Goal: Book appointment/travel/reservation

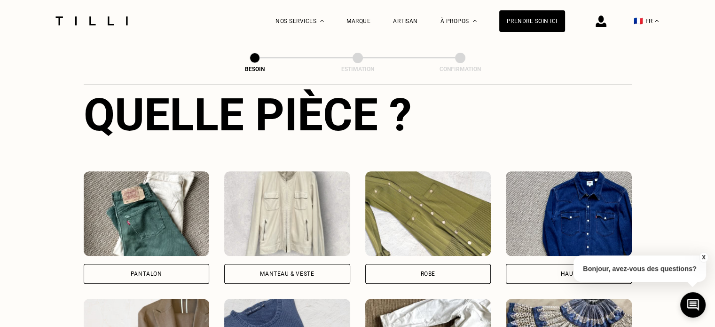
scroll to position [363, 0]
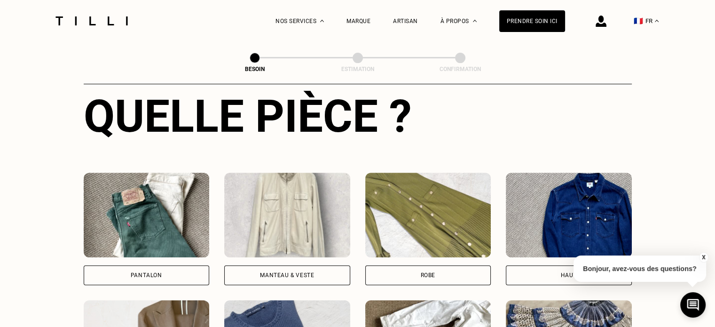
click at [279, 202] on img at bounding box center [287, 215] width 126 height 85
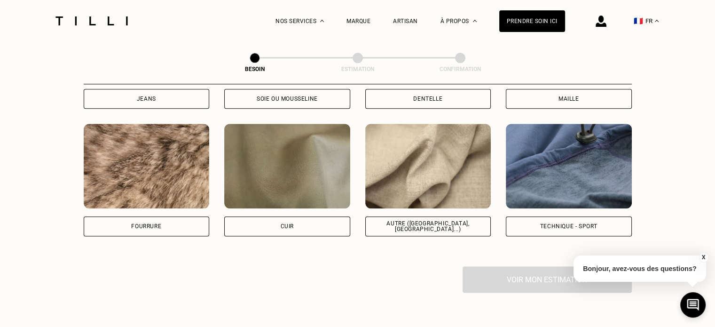
scroll to position [1137, 0]
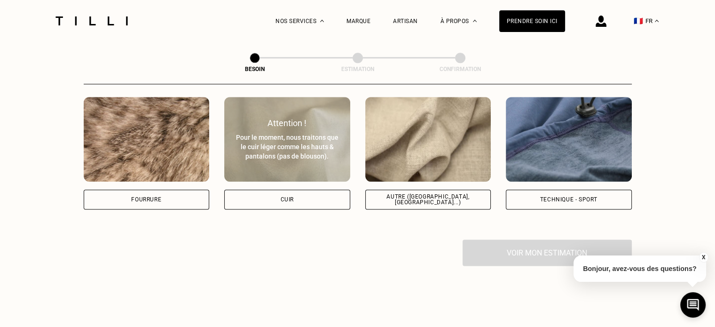
click at [288, 156] on img at bounding box center [287, 139] width 126 height 85
select select "FR"
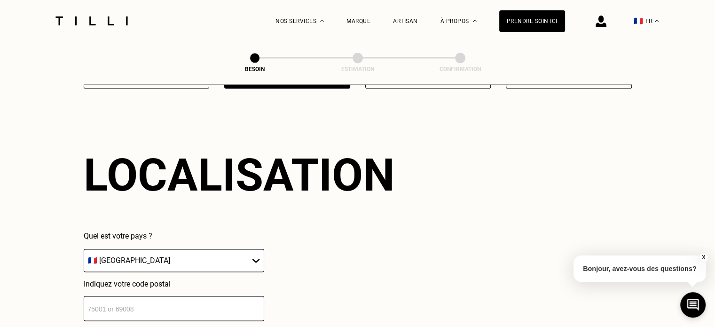
scroll to position [1263, 0]
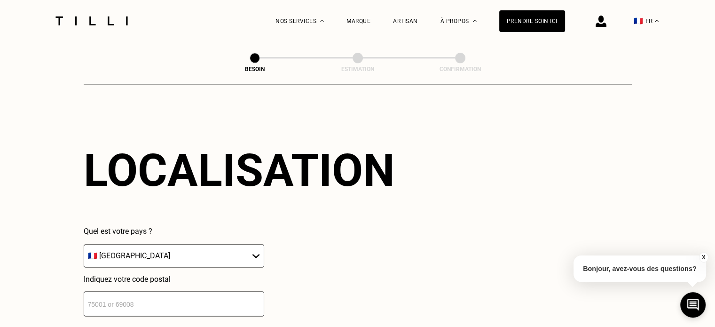
click at [162, 300] on input "number" at bounding box center [174, 303] width 181 height 25
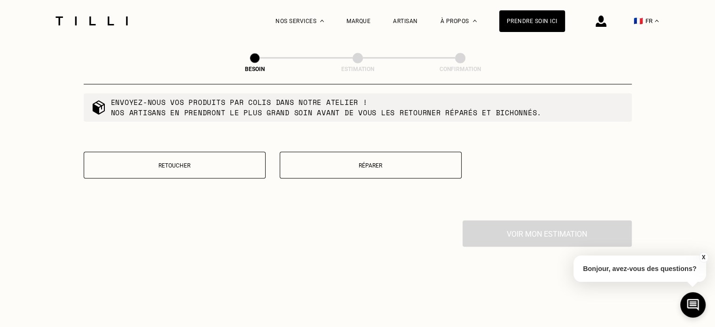
scroll to position [1648, 0]
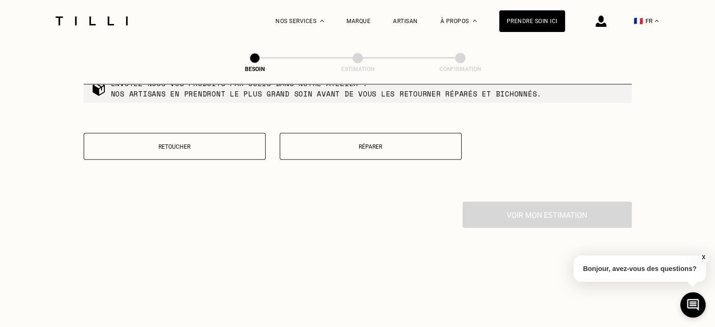
type input "38460"
click at [205, 143] on p "Retoucher" at bounding box center [175, 146] width 172 height 7
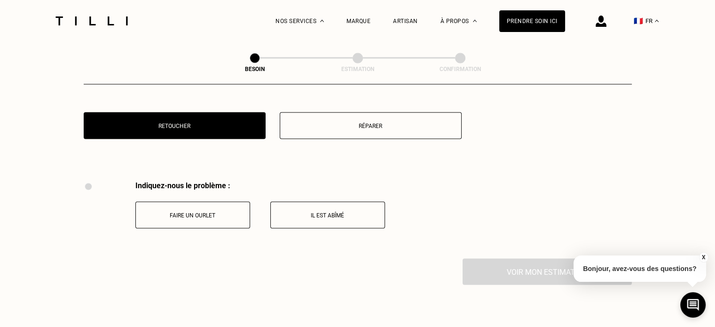
scroll to position [1663, 0]
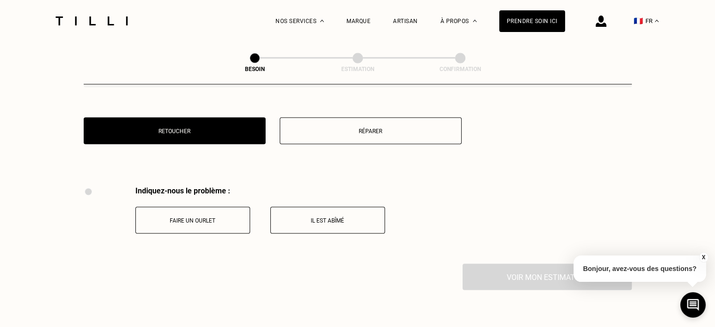
click at [363, 120] on button "Réparer" at bounding box center [371, 130] width 182 height 27
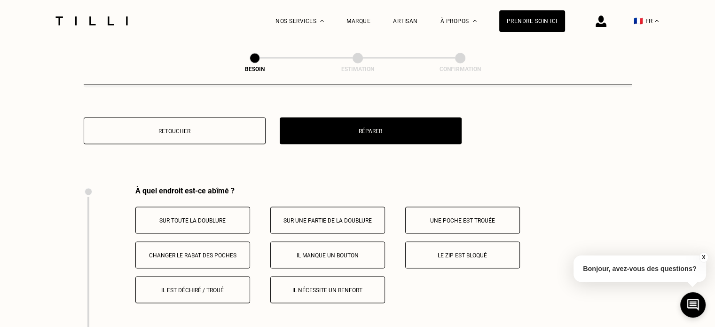
scroll to position [1738, 0]
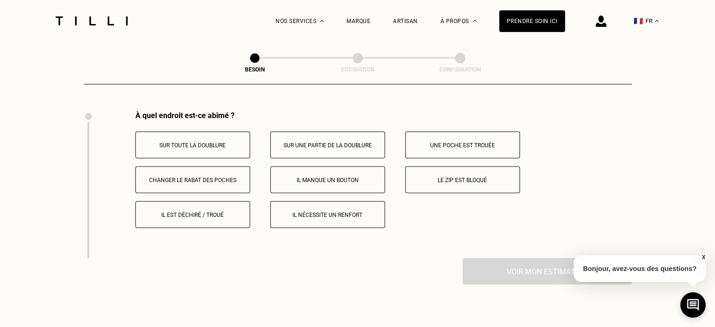
click at [468, 176] on p "Le zip est bloqué" at bounding box center [462, 179] width 104 height 7
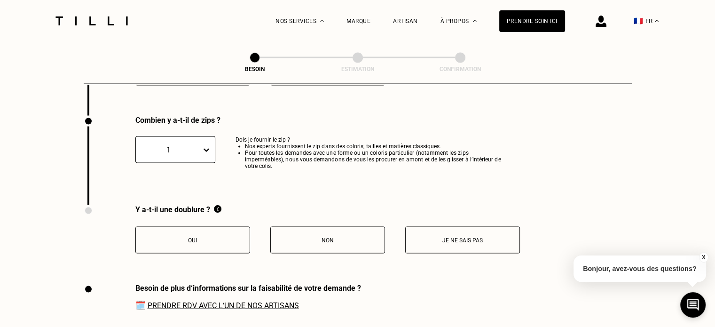
scroll to position [1886, 0]
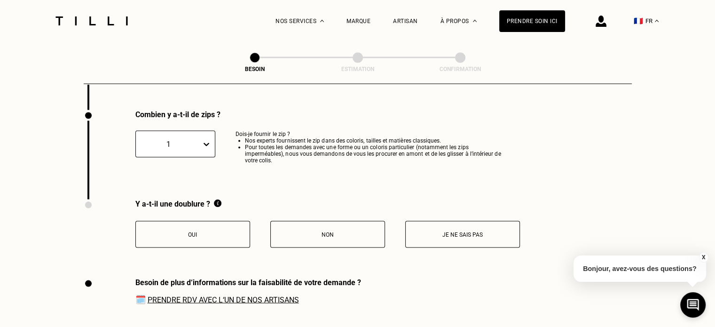
click at [214, 231] on p "Oui" at bounding box center [193, 234] width 104 height 7
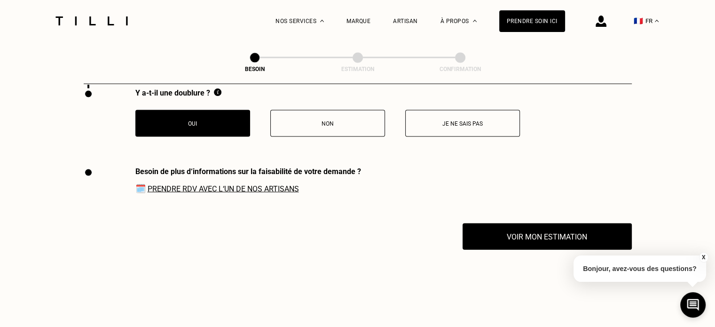
scroll to position [1999, 0]
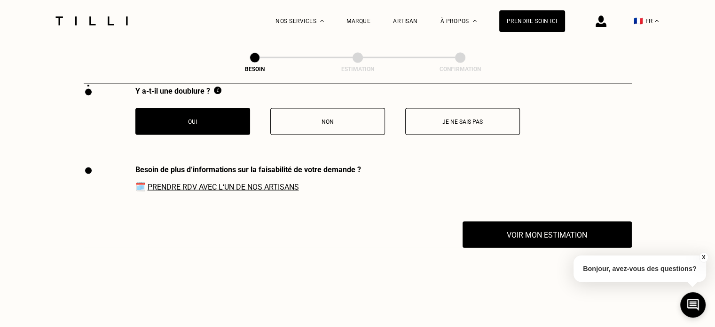
click at [233, 184] on link "Prendre RDV avec l‘un de nos artisans" at bounding box center [223, 186] width 151 height 9
